Goal: Entertainment & Leisure: Consume media (video, audio)

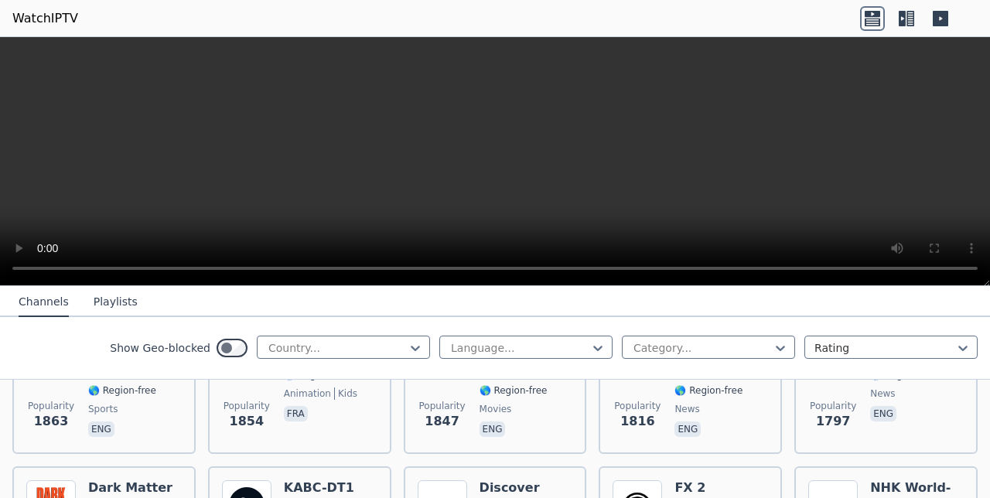
scroll to position [866, 0]
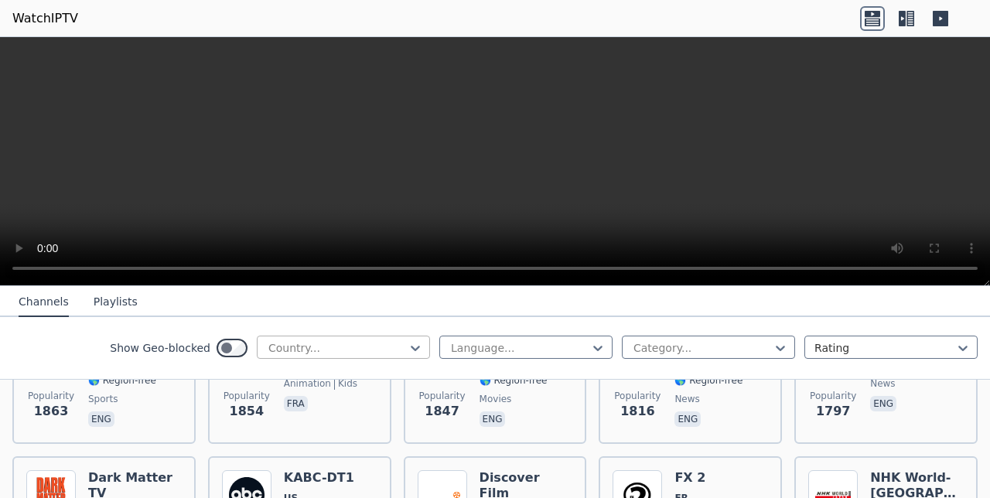
click at [293, 349] on div at bounding box center [337, 347] width 141 height 15
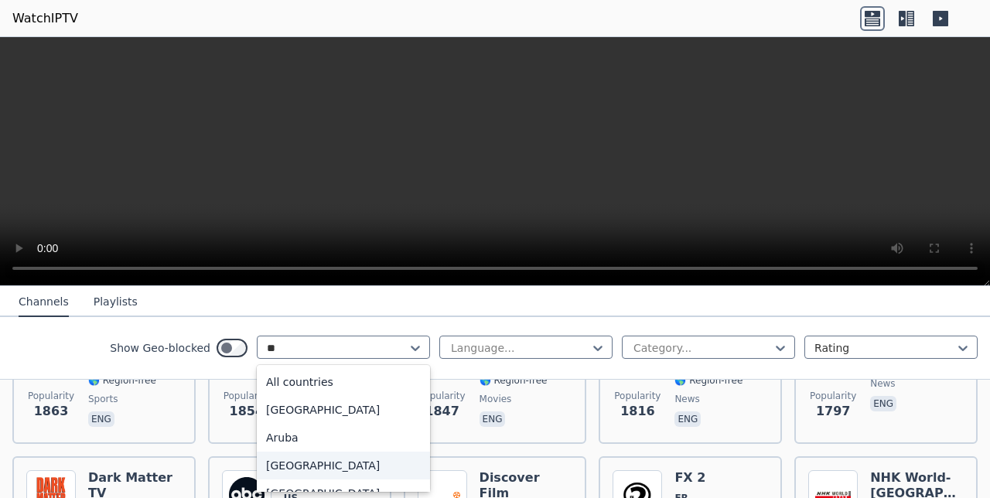
type input "***"
click at [298, 476] on div "United States" at bounding box center [343, 466] width 173 height 28
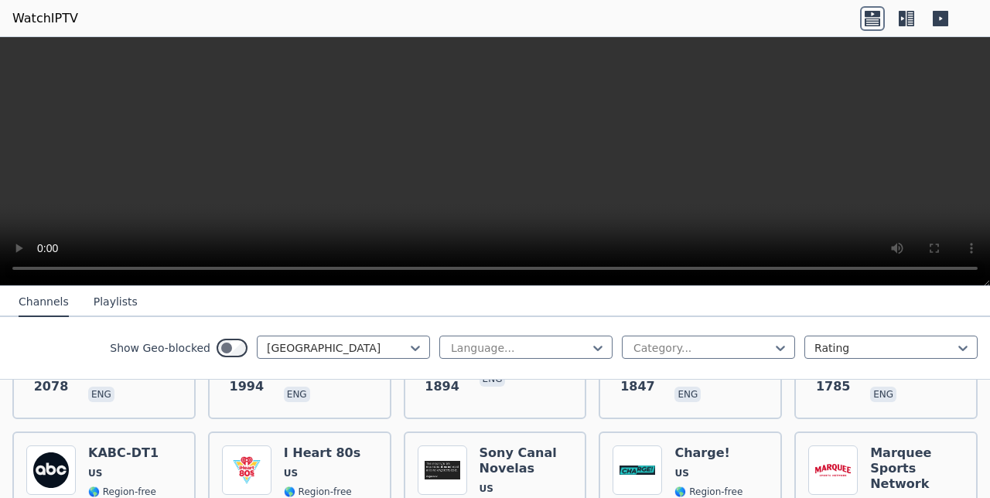
scroll to position [433, 0]
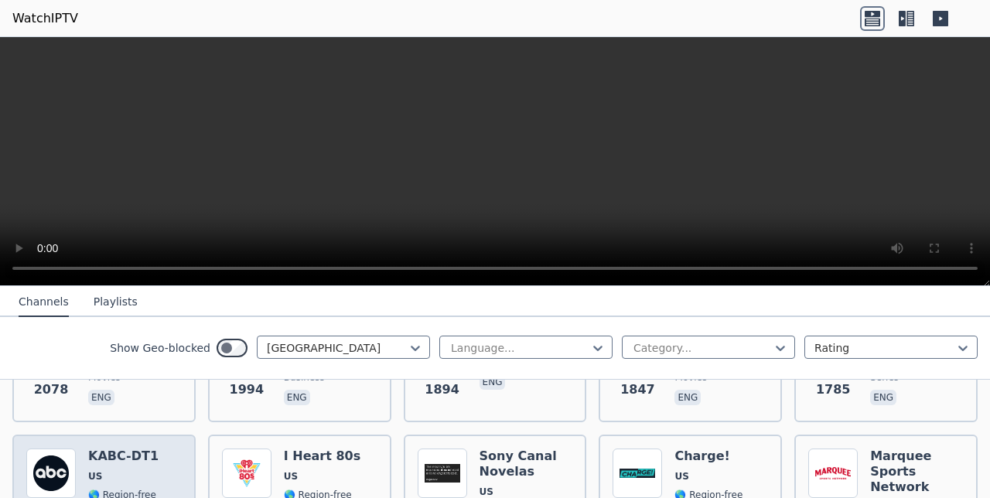
click at [63, 460] on img at bounding box center [50, 473] width 49 height 49
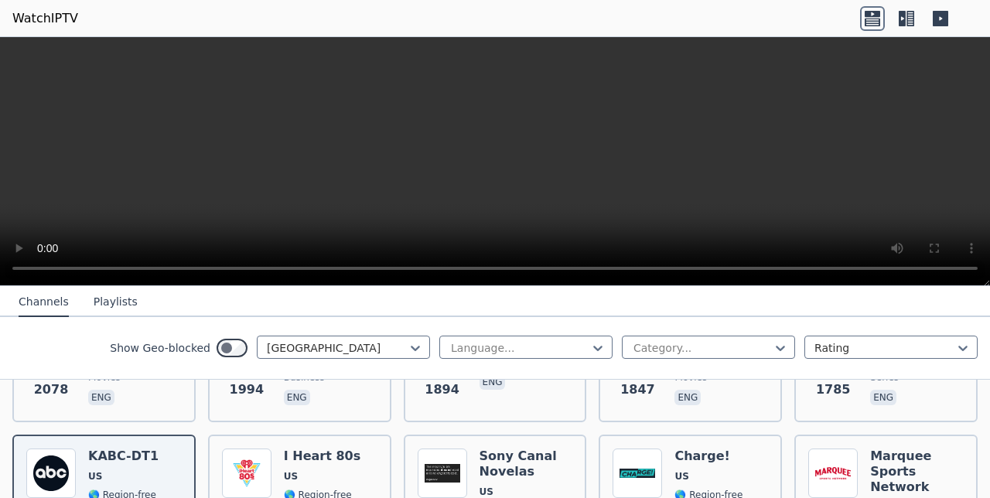
click at [104, 303] on button "Playlists" at bounding box center [116, 302] width 44 height 29
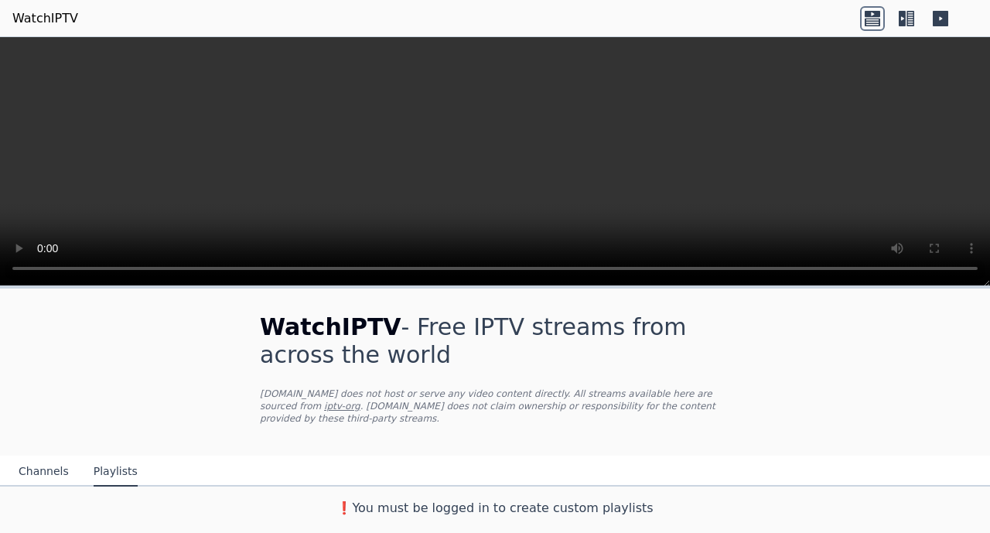
scroll to position [0, 0]
click at [865, 22] on icon at bounding box center [872, 22] width 15 height 8
click at [904, 19] on icon at bounding box center [902, 18] width 7 height 15
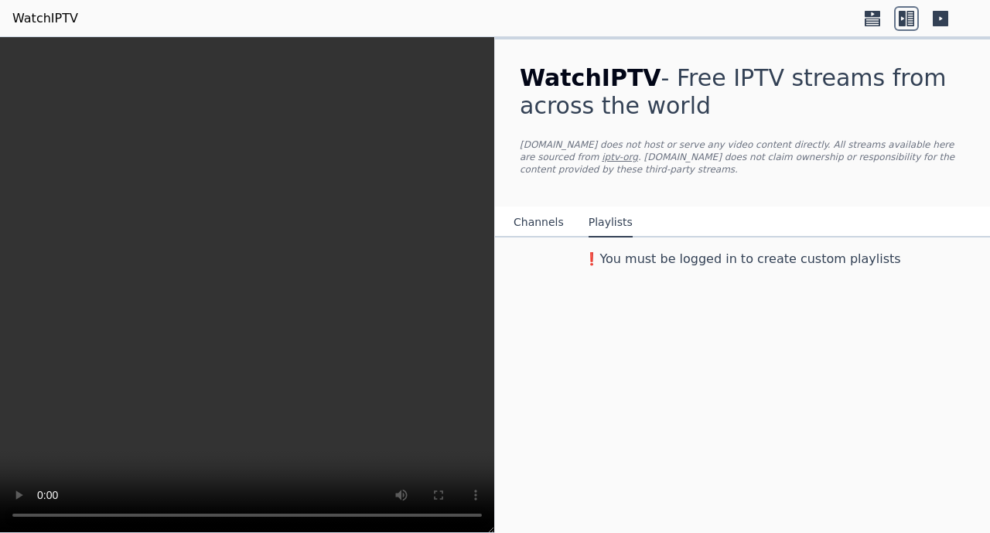
click at [943, 19] on icon at bounding box center [940, 18] width 15 height 15
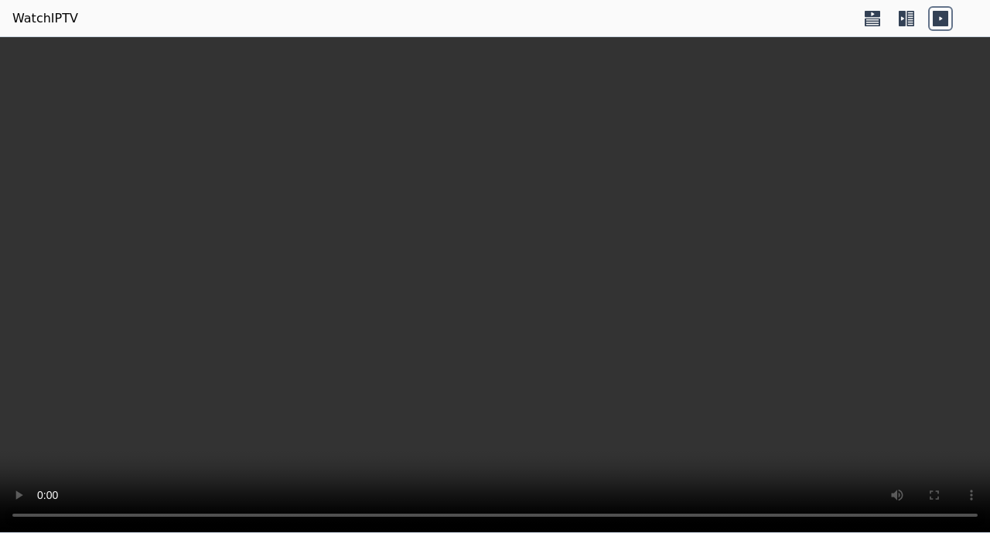
click at [902, 14] on icon at bounding box center [902, 18] width 7 height 15
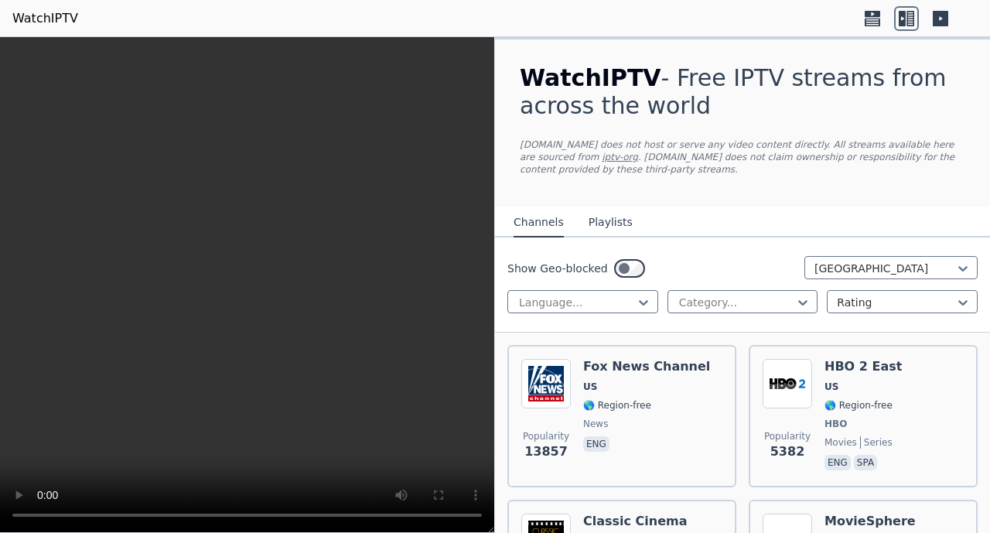
click at [869, 16] on icon at bounding box center [872, 14] width 15 height 6
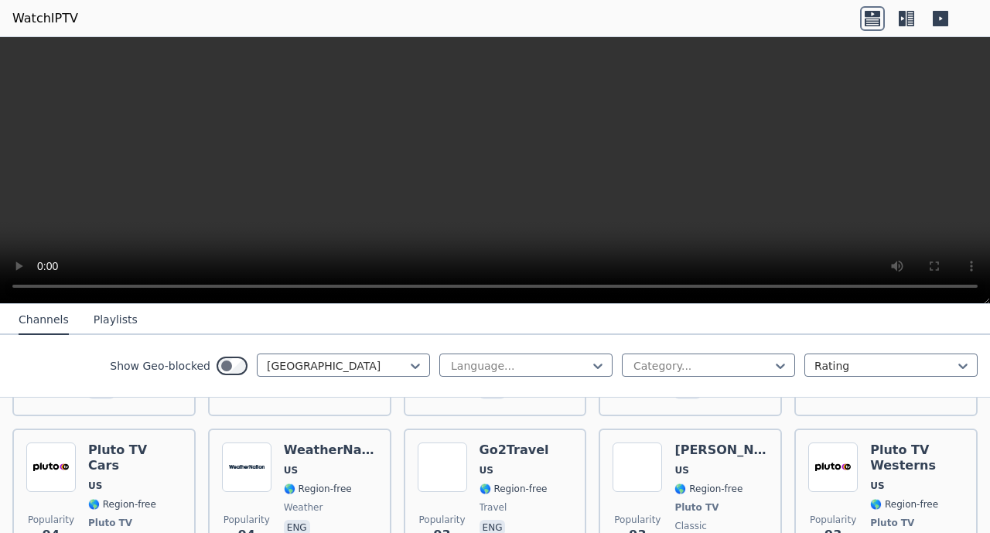
scroll to position [7207, 0]
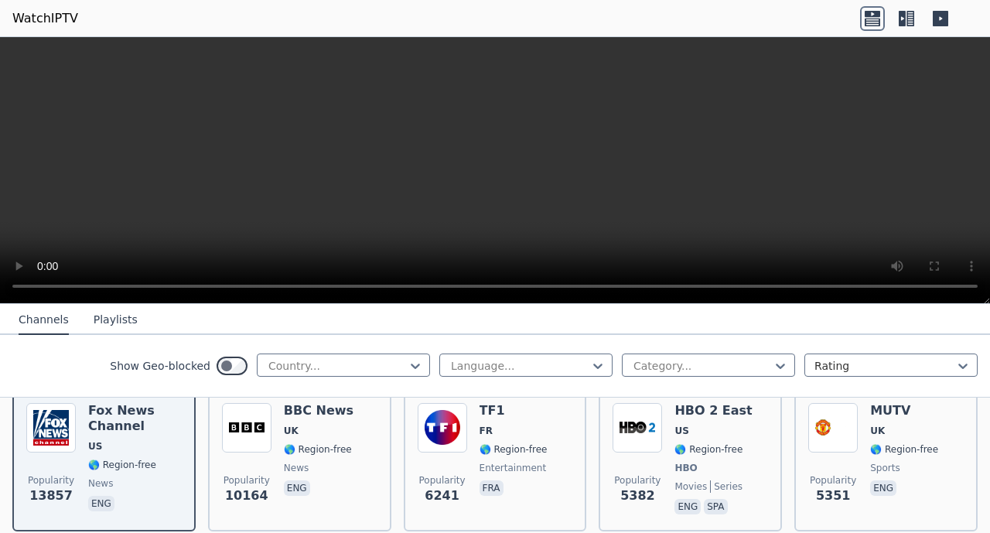
scroll to position [217, 0]
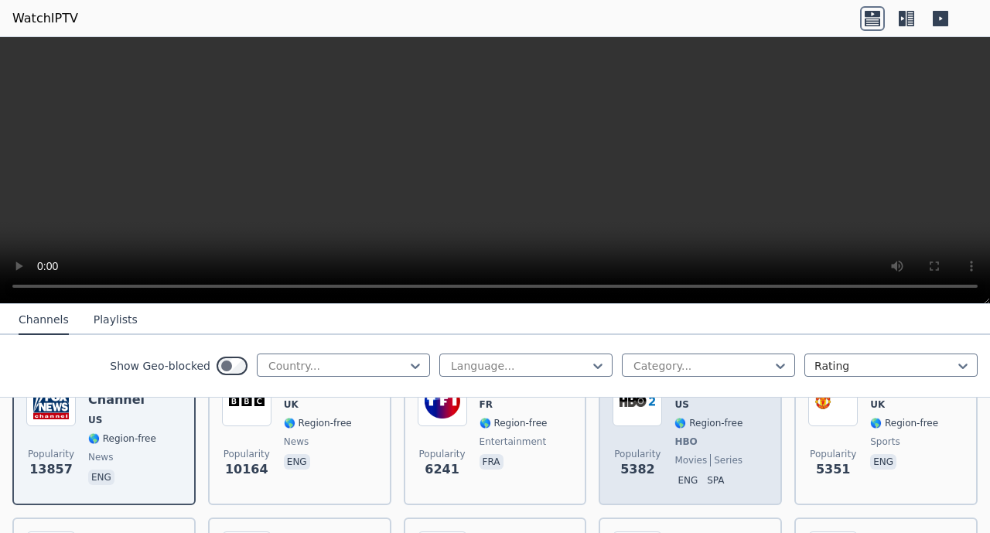
click at [639, 417] on div "Popularity 5382" at bounding box center [636, 434] width 49 height 114
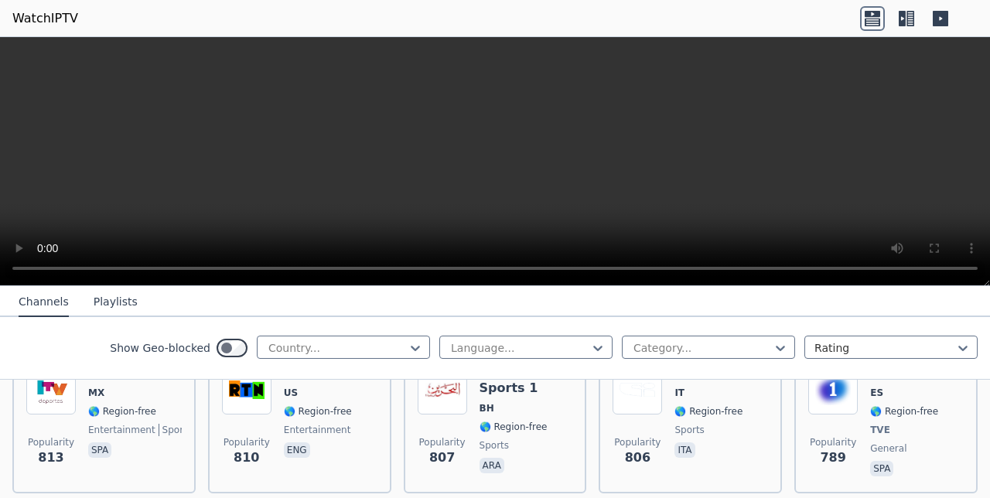
scroll to position [2660, 0]
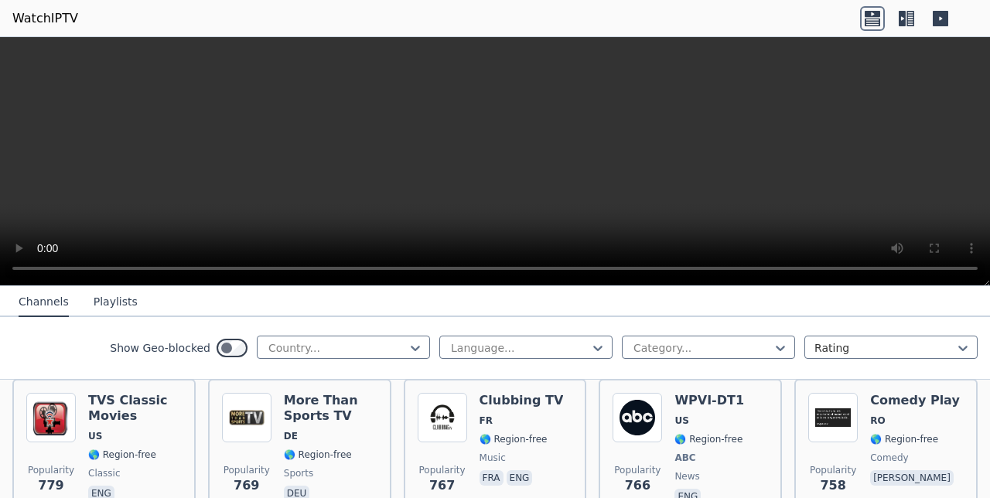
click at [94, 295] on button "Playlists" at bounding box center [116, 302] width 44 height 29
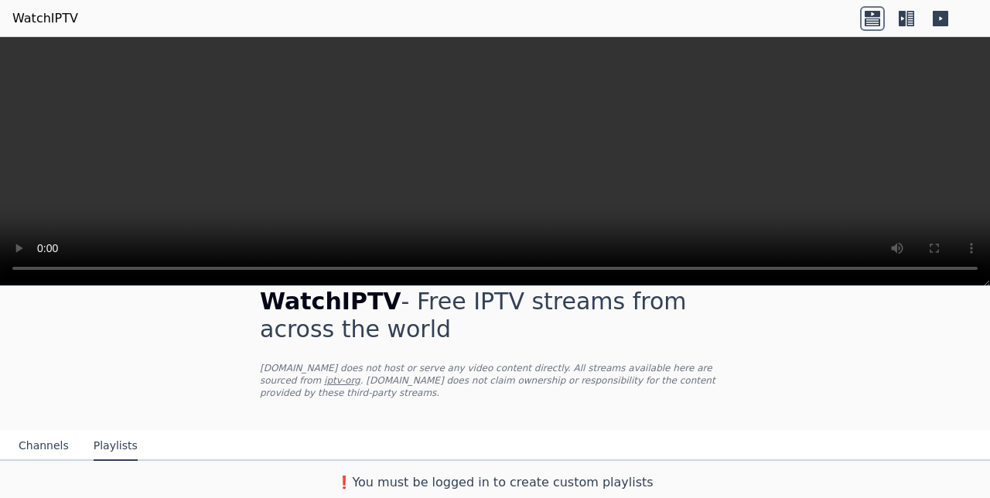
scroll to position [13, 0]
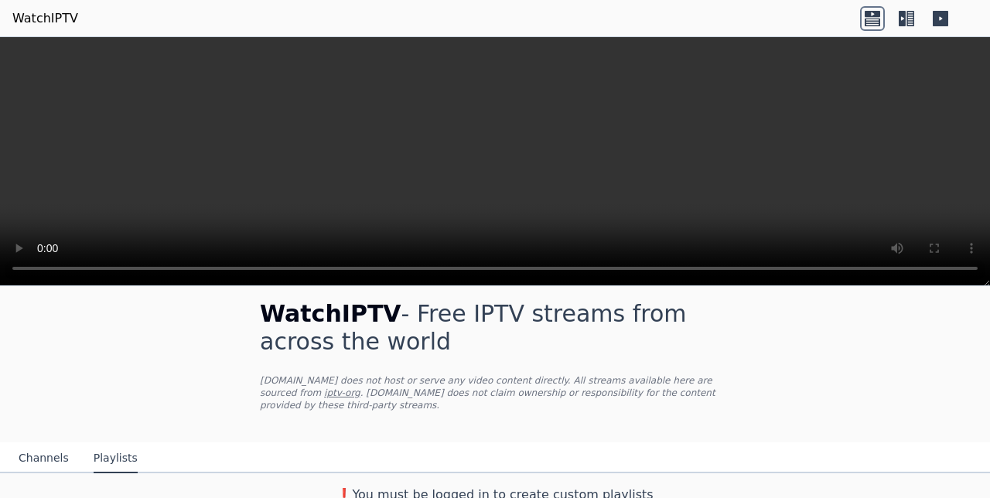
click at [373, 486] on h3 "❗️You must be logged in to create custom playlists" at bounding box center [495, 495] width 520 height 19
click at [360, 486] on h3 "❗️You must be logged in to create custom playlists" at bounding box center [495, 495] width 520 height 19
click at [402, 486] on h3 "❗️You must be logged in to create custom playlists" at bounding box center [495, 495] width 520 height 19
click at [403, 486] on h3 "❗️You must be logged in to create custom playlists" at bounding box center [495, 495] width 520 height 19
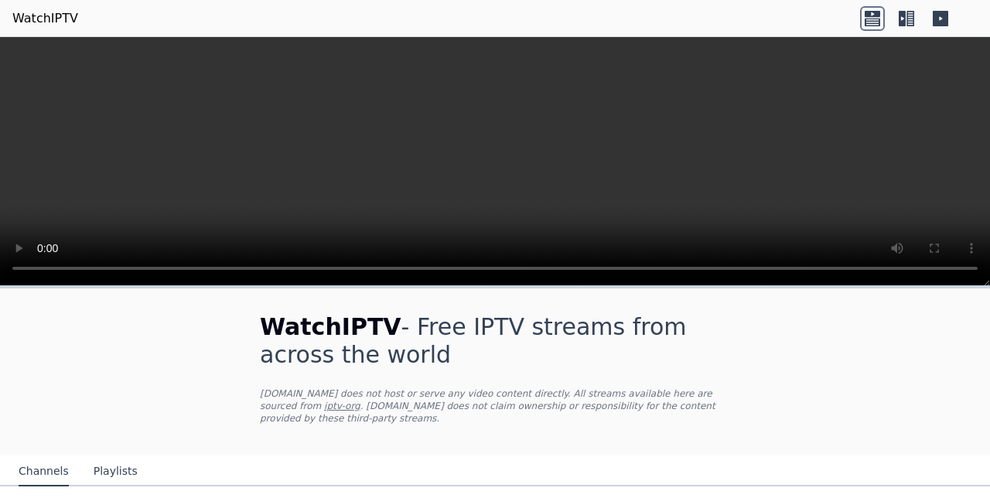
click at [39, 19] on link "WatchIPTV" at bounding box center [45, 18] width 66 height 19
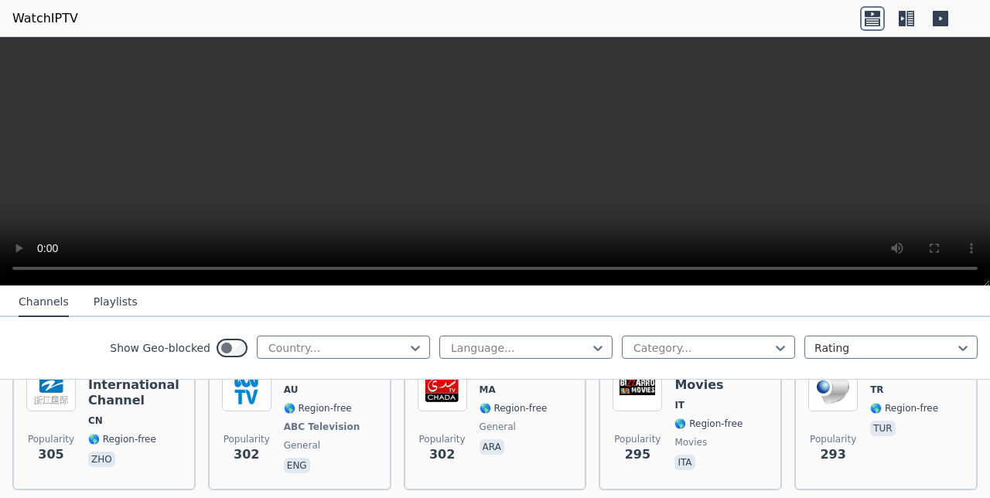
scroll to position [8043, 0]
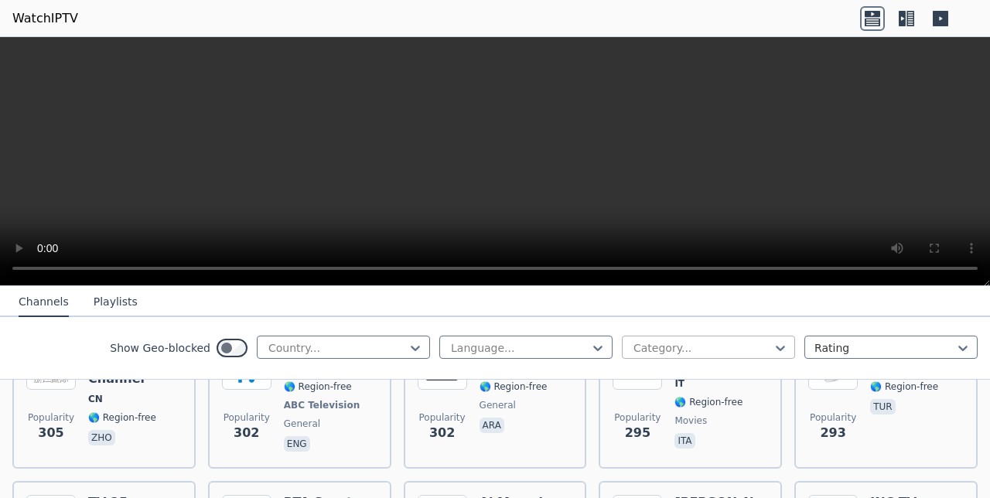
click at [692, 345] on div at bounding box center [702, 347] width 141 height 15
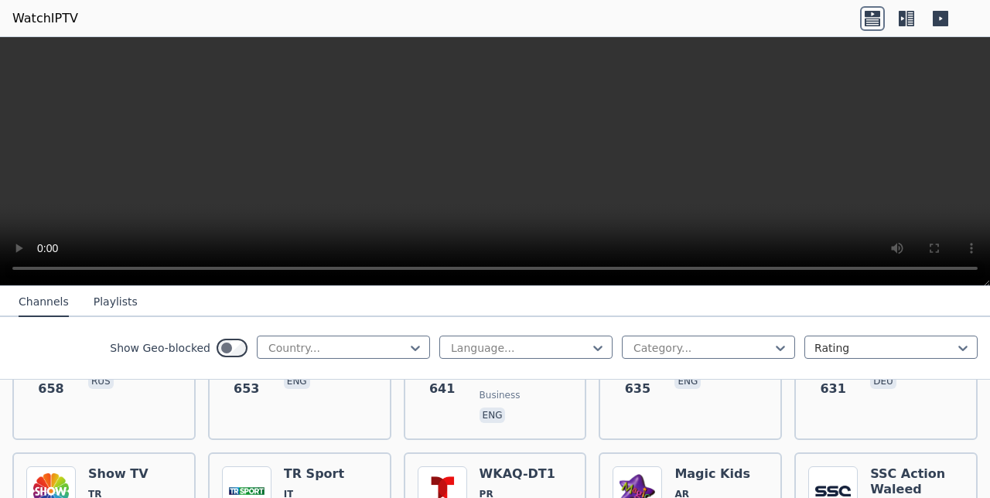
scroll to position [0, 0]
